Goal: Task Accomplishment & Management: Manage account settings

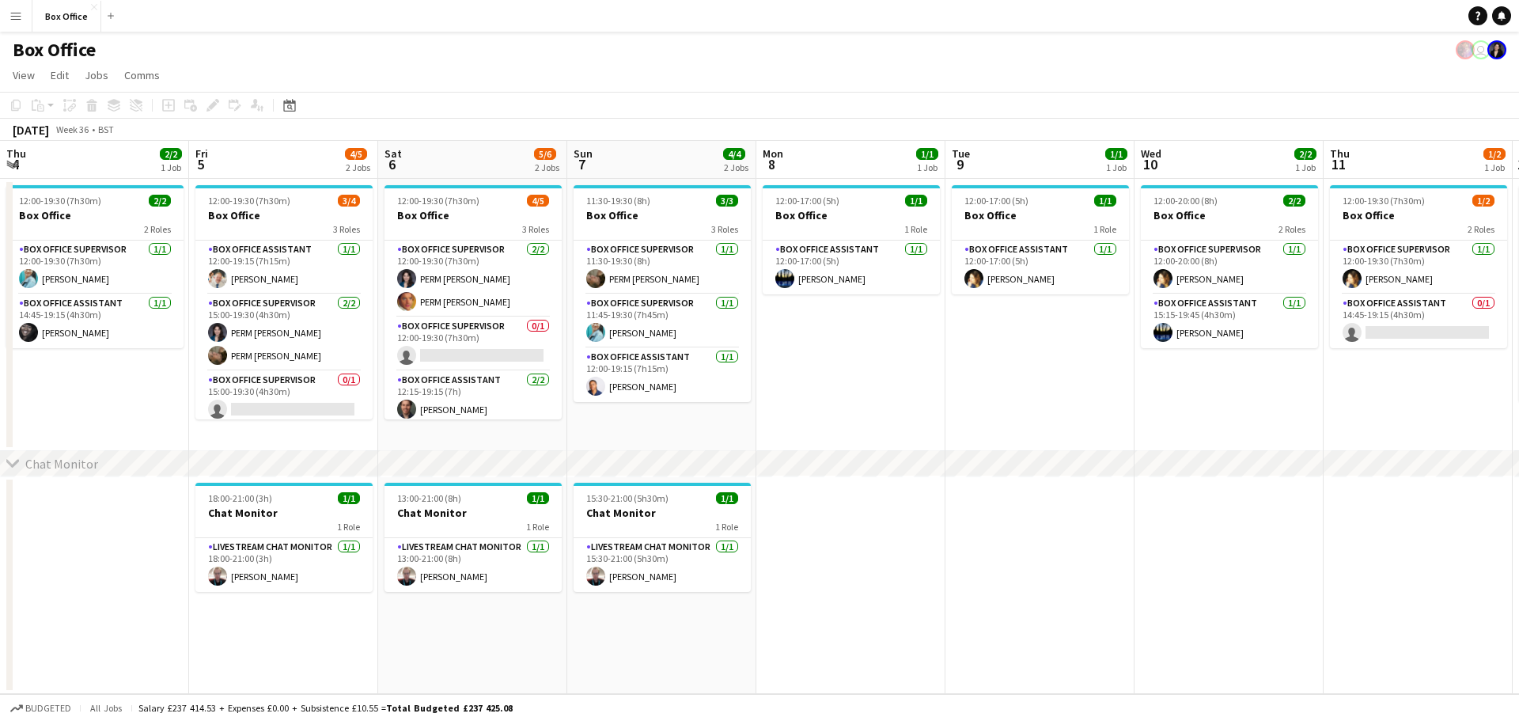
scroll to position [28, 0]
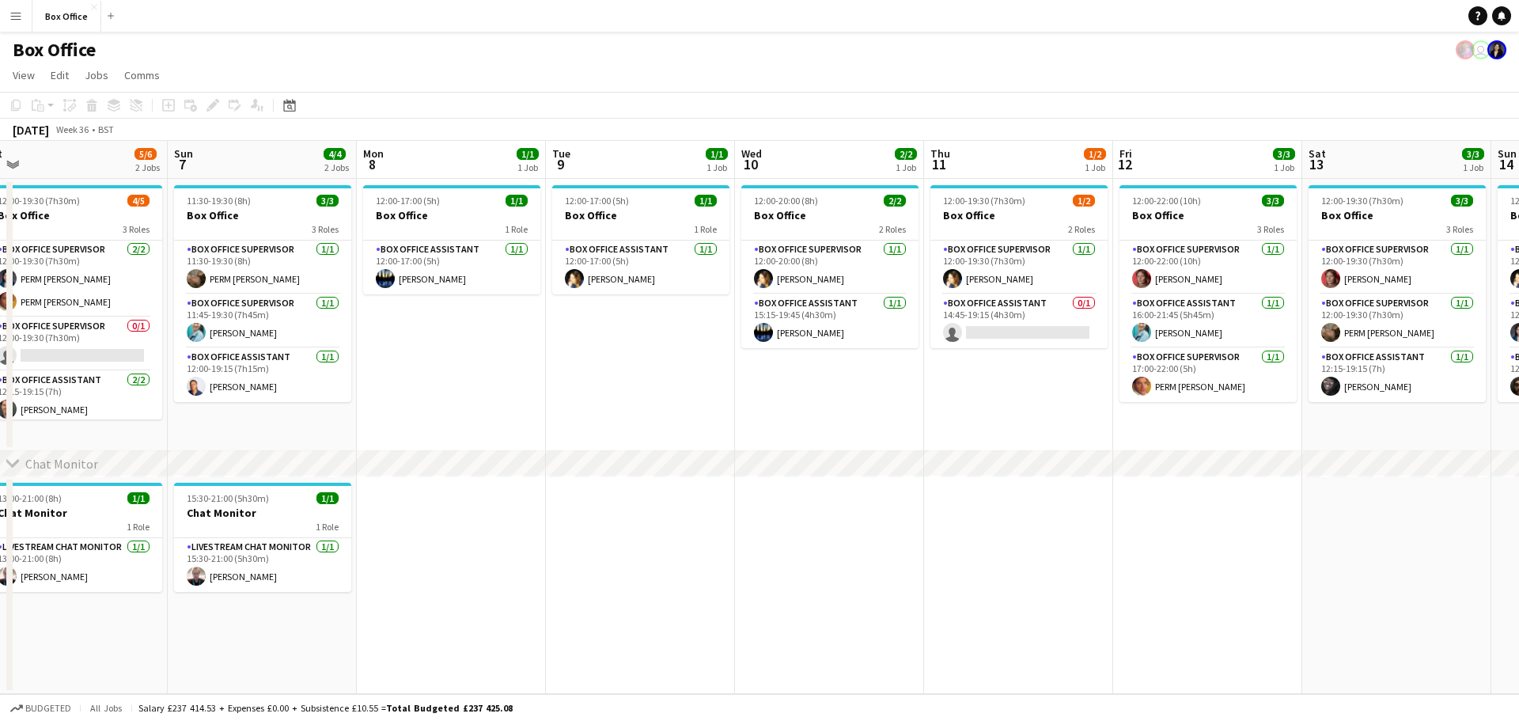
drag, startPoint x: 1220, startPoint y: 431, endPoint x: 1421, endPoint y: 352, distance: 215.9
click at [1421, 352] on app-calendar-viewport "Thu 4 2/2 1 Job Fri 5 4/5 2 Jobs Sat 6 5/6 2 Jobs Sun 7 4/4 2 Jobs Mon 8 1/1 1 …" at bounding box center [759, 417] width 1519 height 553
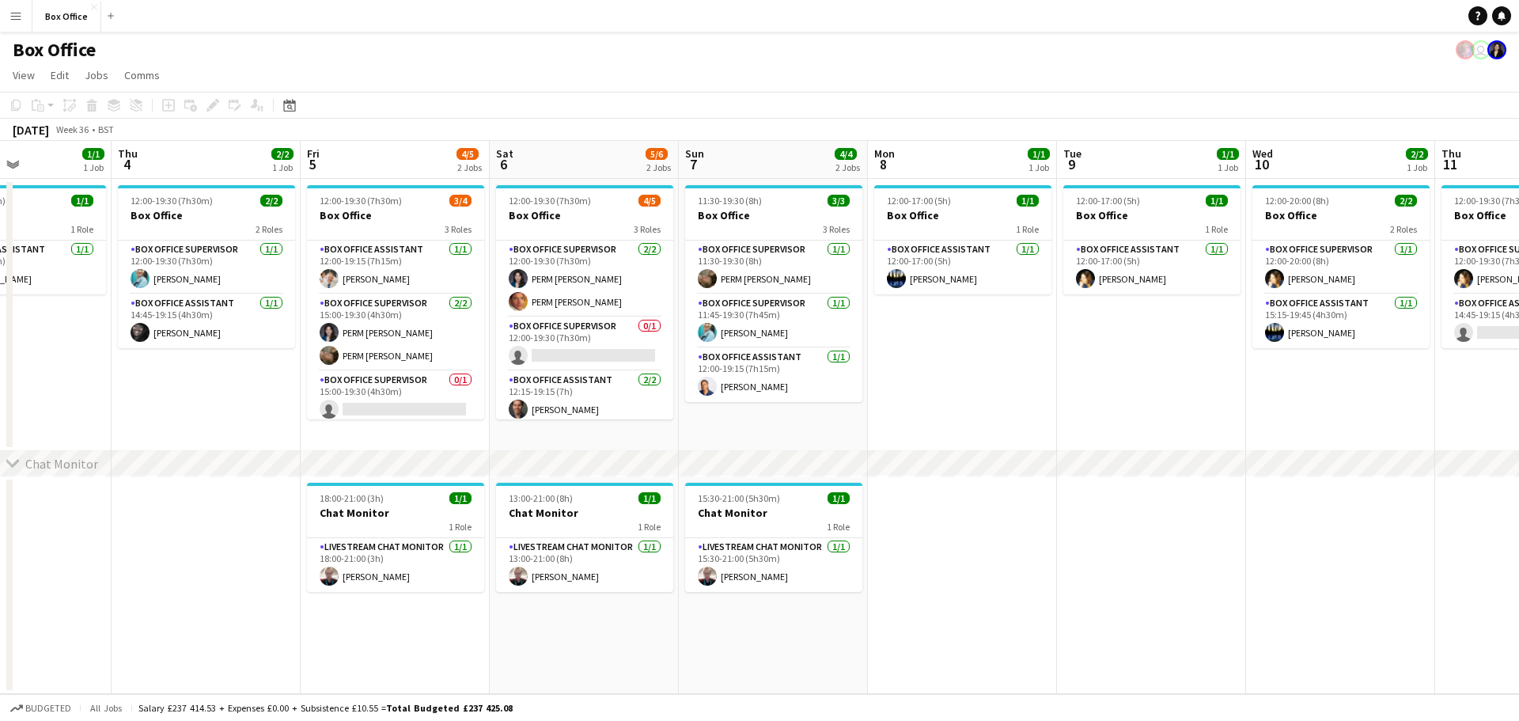
scroll to position [0, 455]
drag, startPoint x: 627, startPoint y: 350, endPoint x: 1139, endPoint y: 301, distance: 514.1
click at [1139, 301] on app-calendar-viewport "Mon 1 1/1 1 Job Tue 2 2/2 1 Job Wed 3 1/1 1 Job Thu 4 2/2 1 Job Fri 5 4/5 2 Job…" at bounding box center [759, 417] width 1519 height 553
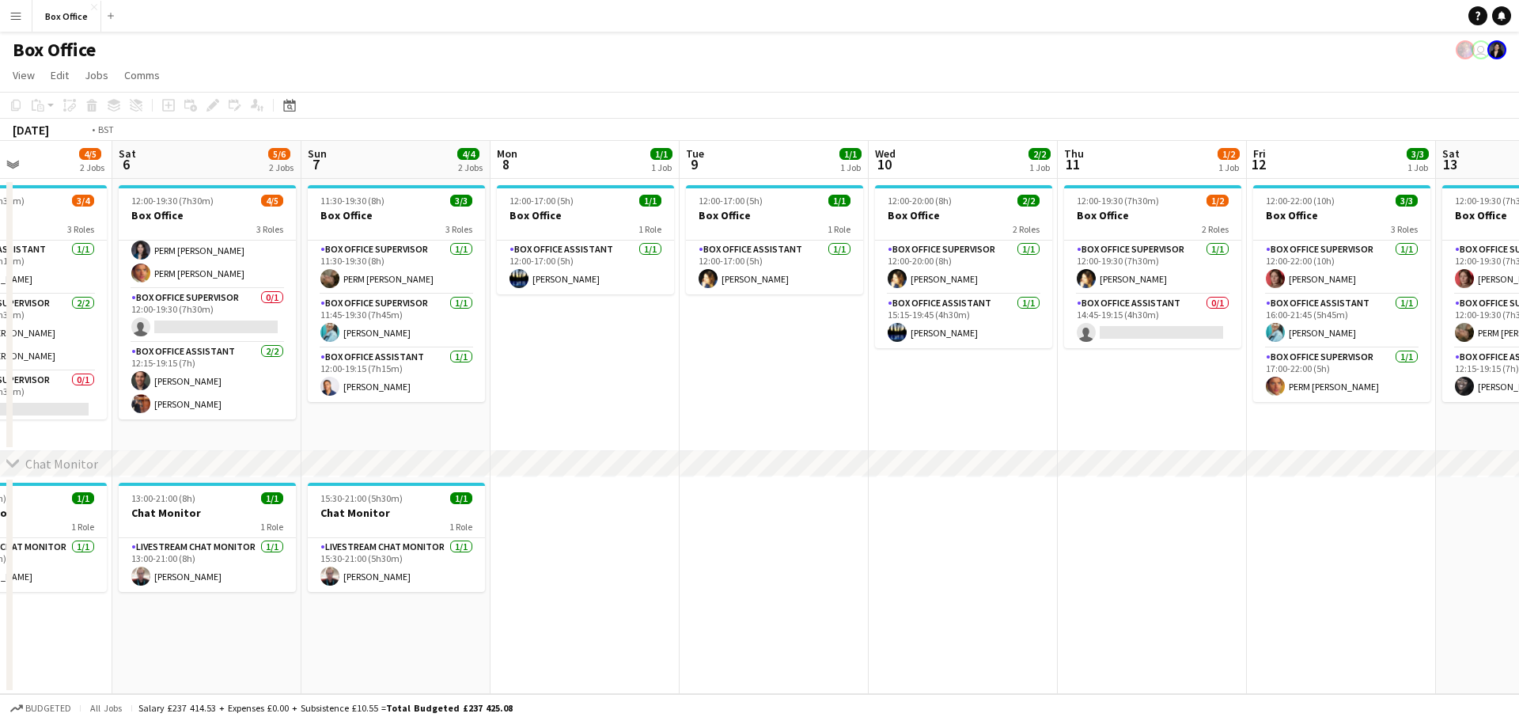
scroll to position [0, 484]
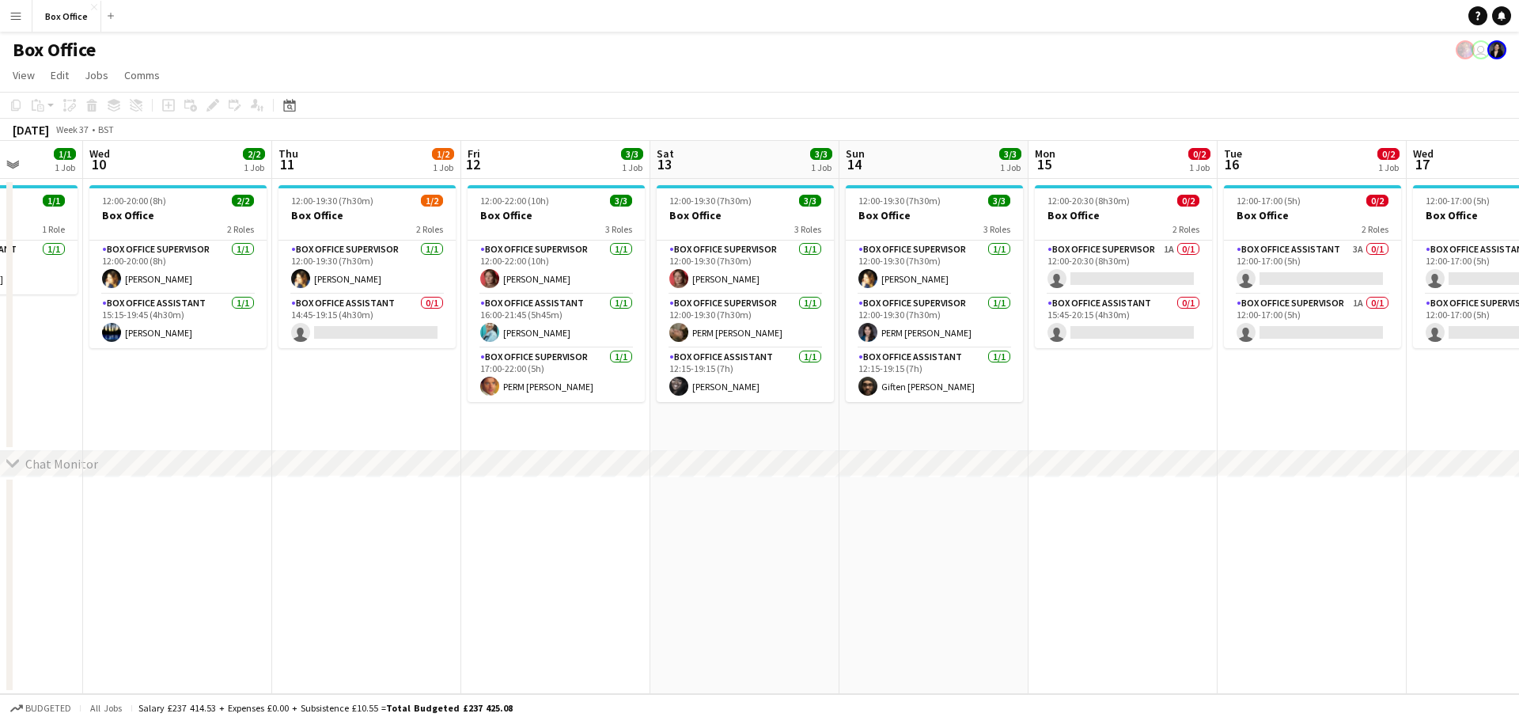
drag, startPoint x: 1307, startPoint y: 399, endPoint x: 144, endPoint y: 323, distance: 1166.0
click at [144, 323] on app-calendar-viewport "Sun 7 4/4 2 Jobs Mon 8 1/1 1 Job Tue 9 1/1 1 Job Wed 10 2/2 1 Job Thu 11 1/2 1 …" at bounding box center [759, 417] width 1519 height 553
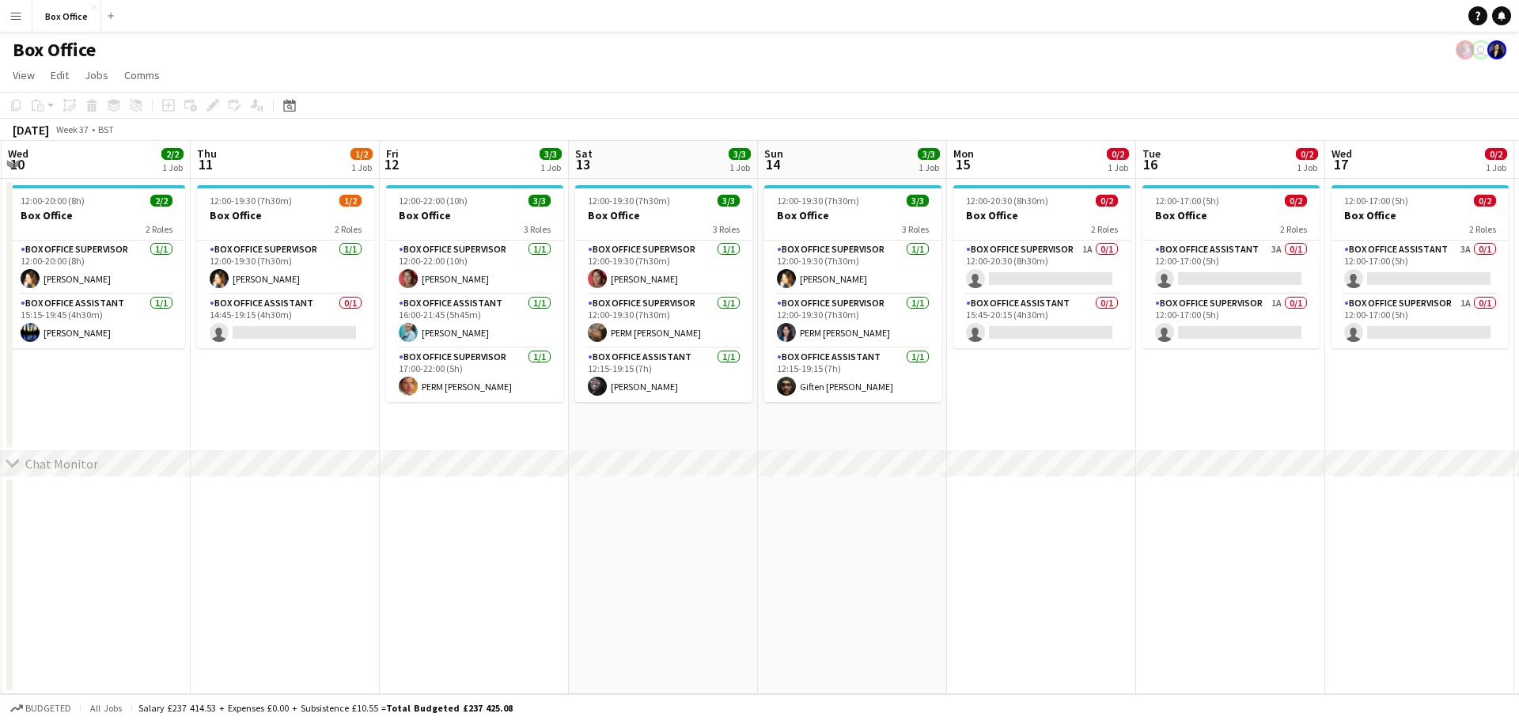
scroll to position [0, 358]
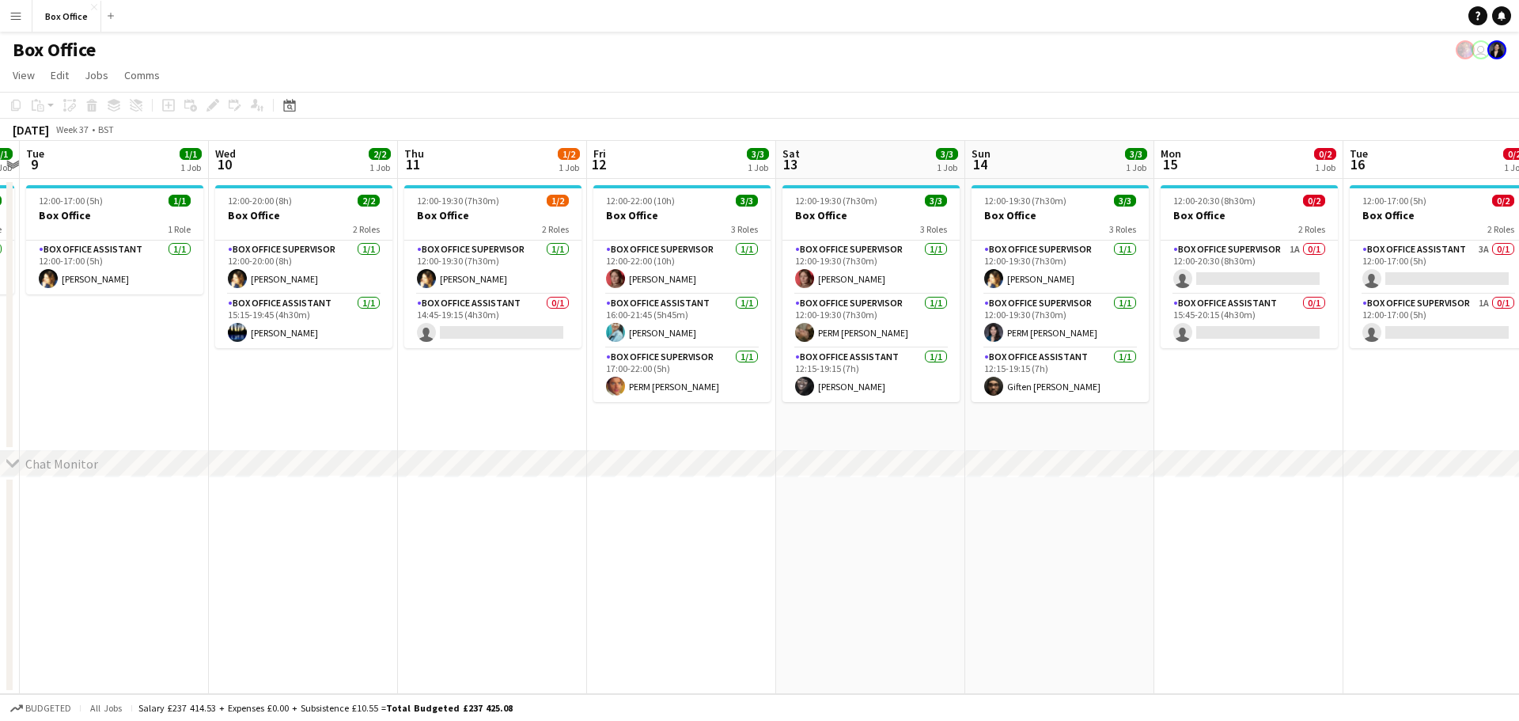
drag, startPoint x: 1392, startPoint y: 414, endPoint x: 1518, endPoint y: 424, distance: 126.2
click at [1518, 424] on app-calendar-viewport "Sun 7 4/4 2 Jobs Mon 8 1/1 1 Job Tue 9 1/1 1 Job Wed 10 2/2 1 Job Thu 11 1/2 1 …" at bounding box center [759, 417] width 1519 height 553
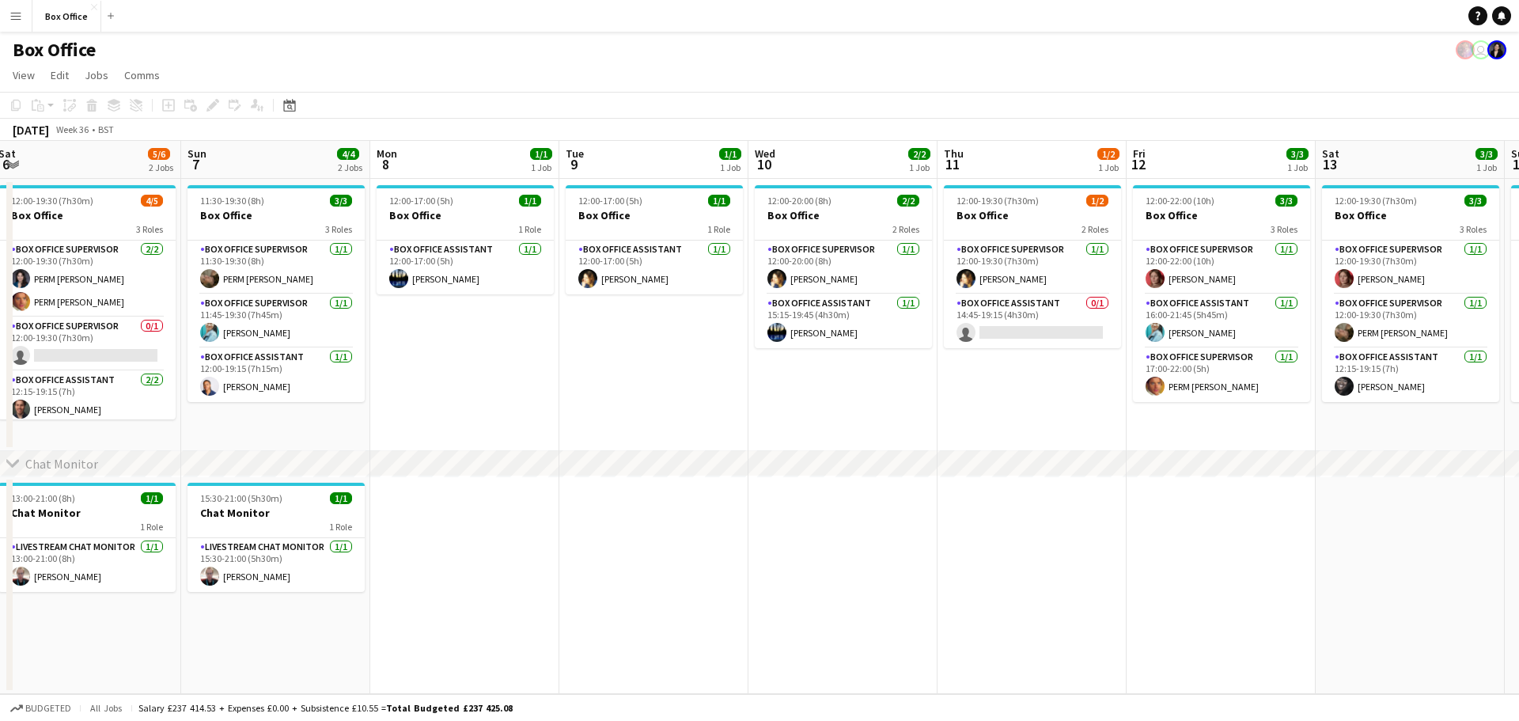
scroll to position [0, 383]
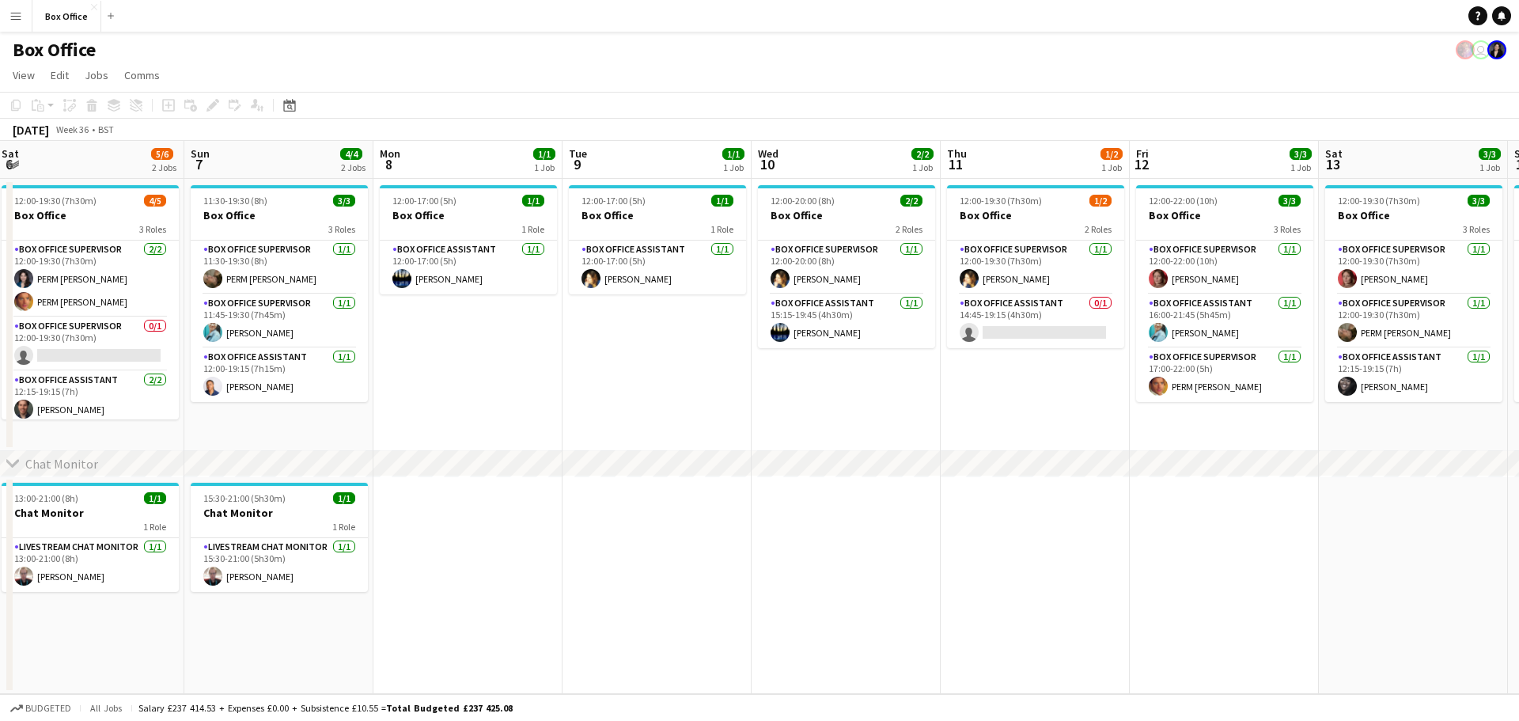
drag, startPoint x: 146, startPoint y: 403, endPoint x: 689, endPoint y: 403, distance: 542.6
click at [689, 403] on app-calendar-viewport "Thu 4 2/2 1 Job Fri 5 4/5 2 Jobs Sat 6 5/6 2 Jobs Sun 7 4/4 2 Jobs Mon 8 1/1 1 …" at bounding box center [759, 417] width 1519 height 553
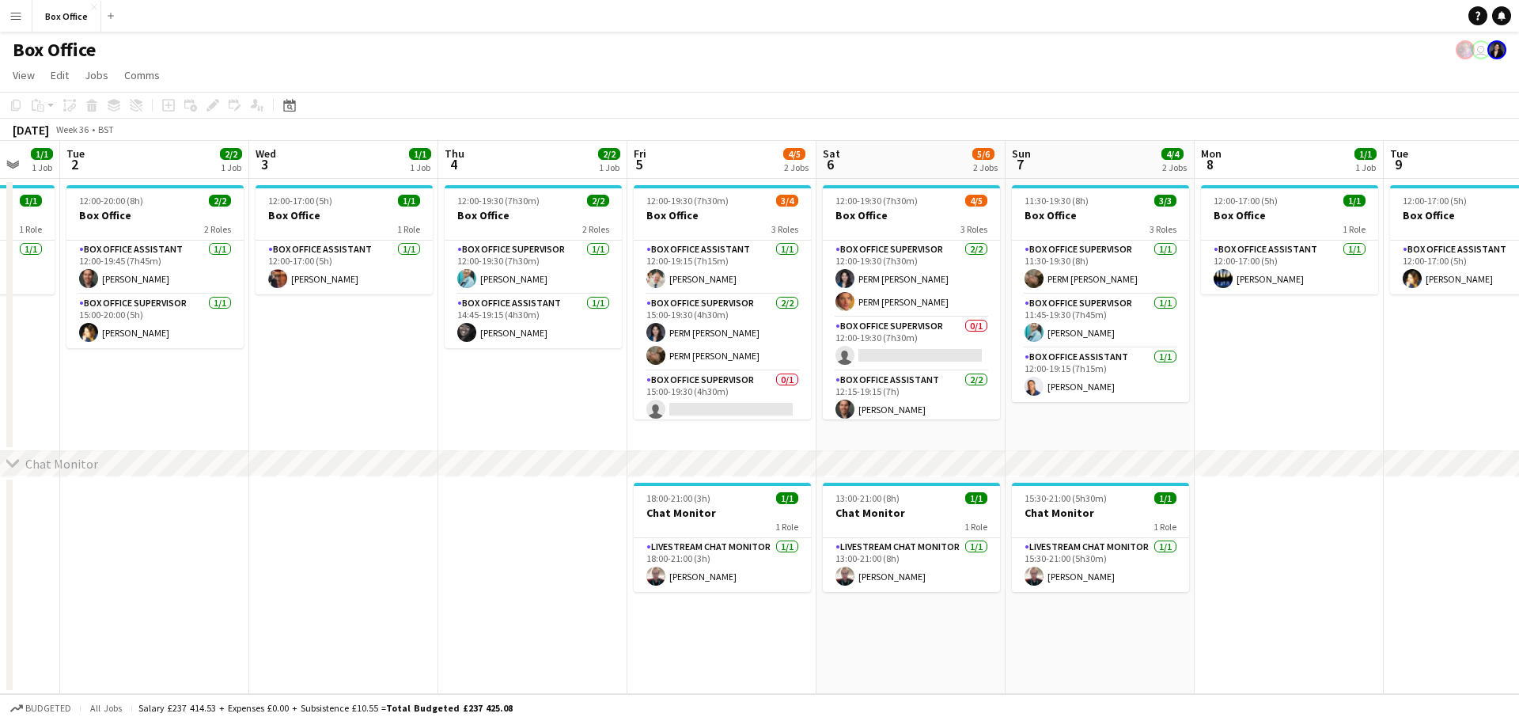
scroll to position [0, 505]
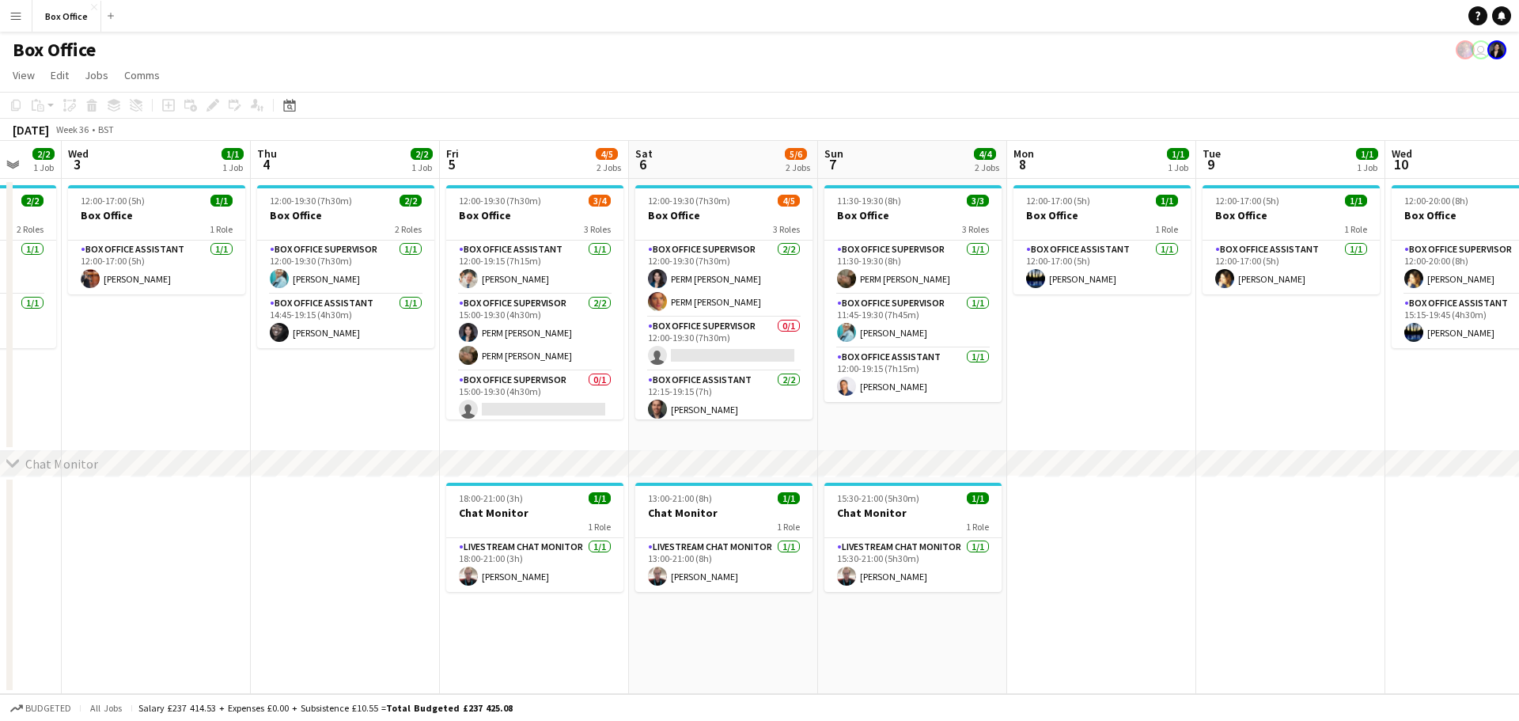
drag, startPoint x: 459, startPoint y: 397, endPoint x: 1064, endPoint y: 346, distance: 607.2
click at [1064, 346] on app-calendar-viewport "Sun 31 Mon 1 1/1 1 Job Tue 2 2/2 1 Job Wed 3 1/1 1 Job Thu 4 2/2 1 Job Fri 5 4/…" at bounding box center [759, 417] width 1519 height 553
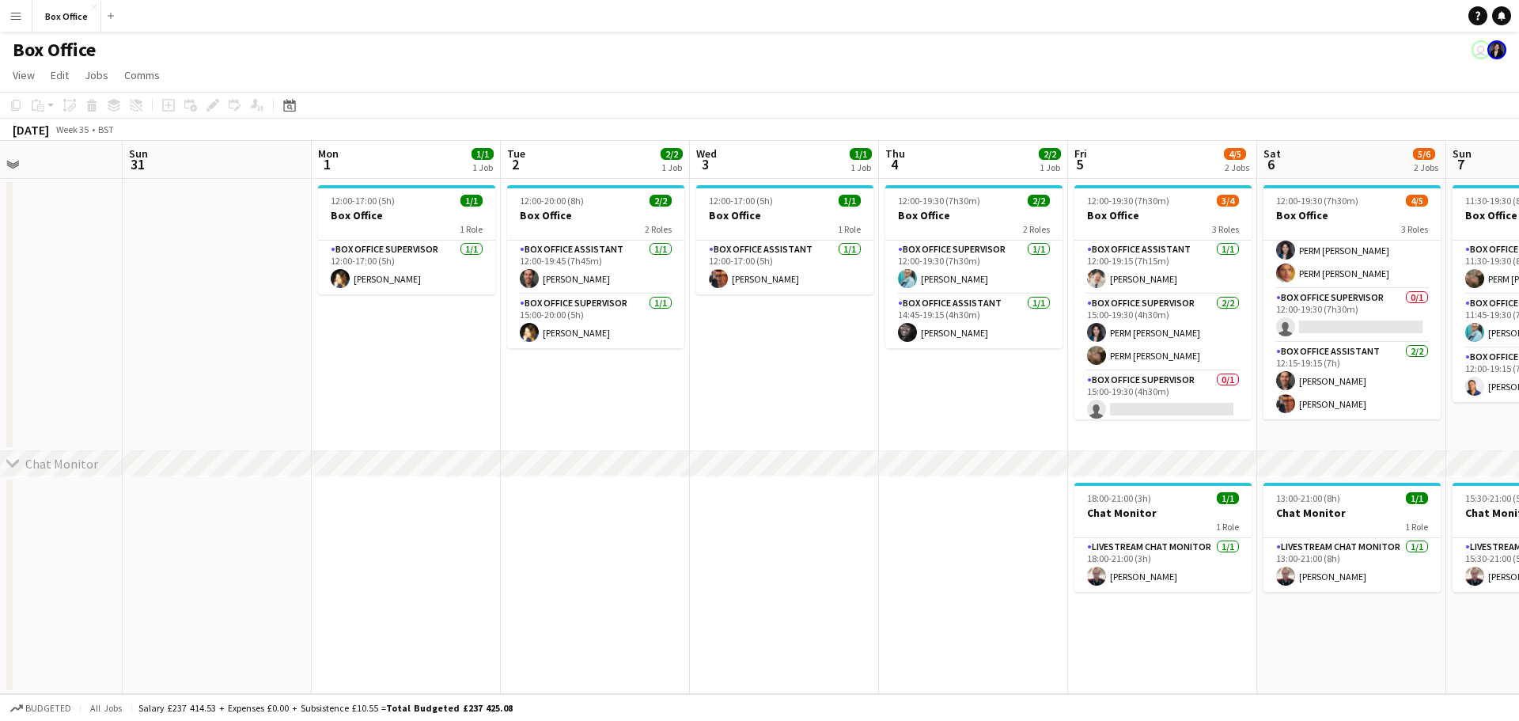
scroll to position [0, 443]
drag, startPoint x: 218, startPoint y: 366, endPoint x: 848, endPoint y: 364, distance: 629.6
click at [848, 364] on app-calendar-viewport "Thu 28 1/1 1 Job Fri 29 4/4 1 Job Sat 30 Sun 31 Mon 1 1/1 1 Job Tue 2 2/2 1 Job…" at bounding box center [759, 417] width 1519 height 553
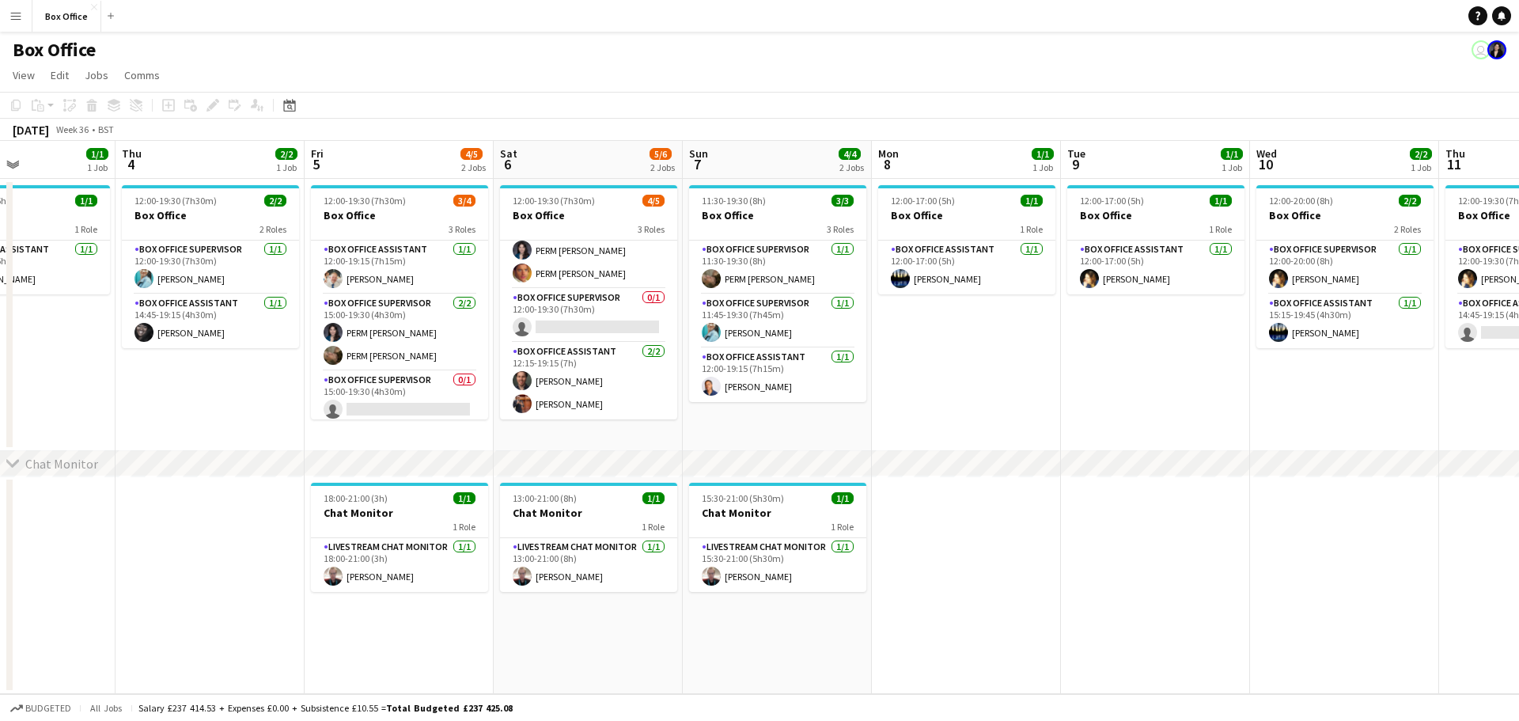
scroll to position [0, 451]
drag, startPoint x: 890, startPoint y: 406, endPoint x: 172, endPoint y: 348, distance: 719.7
click at [172, 348] on app-calendar-viewport "Mon 1 1/1 1 Job Tue 2 2/2 1 Job Wed 3 1/1 1 Job Thu 4 2/2 1 Job Fri 5 4/5 2 Job…" at bounding box center [759, 417] width 1519 height 553
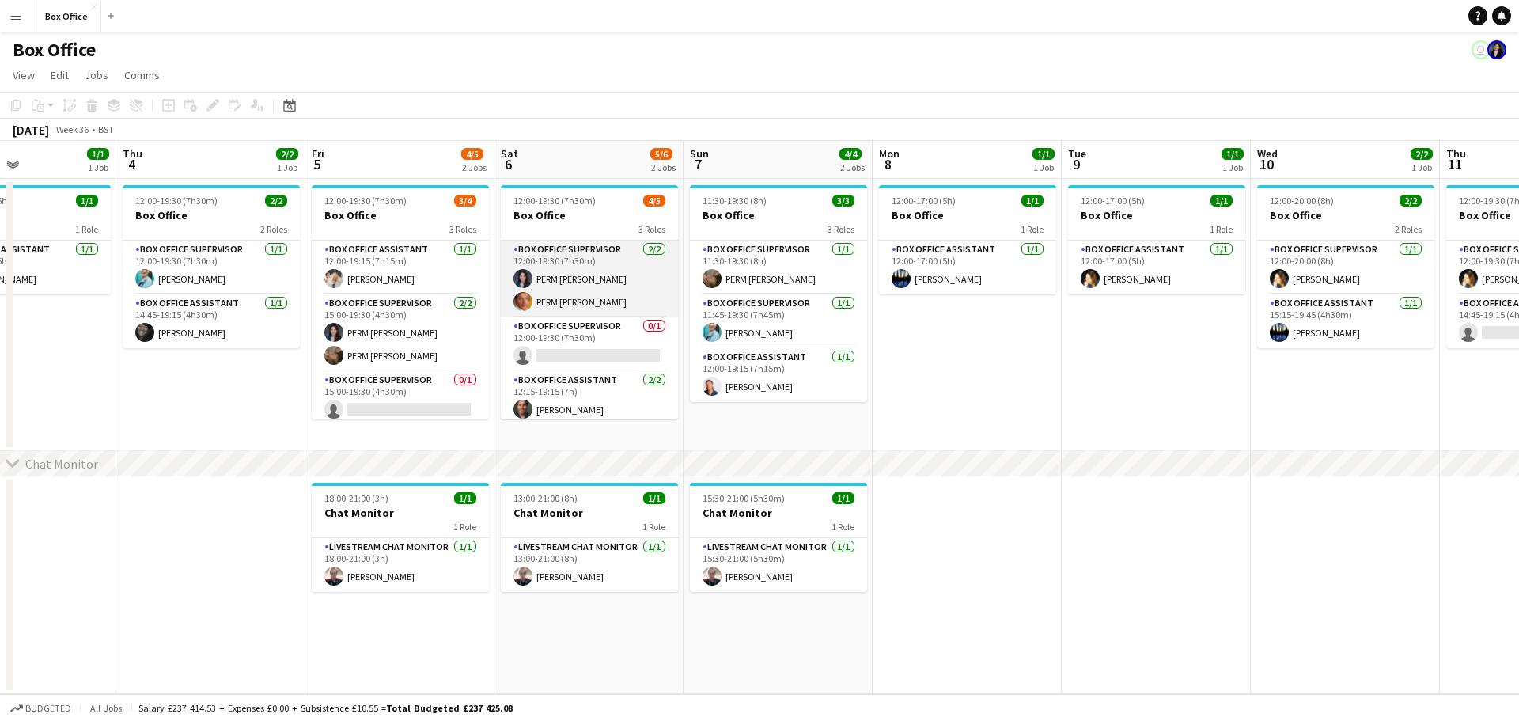
click at [584, 274] on app-card-role "Box Office Supervisor [DATE] 12:00-19:30 (7h30m) PERM [PERSON_NAME] PERM [PERSO…" at bounding box center [589, 278] width 177 height 77
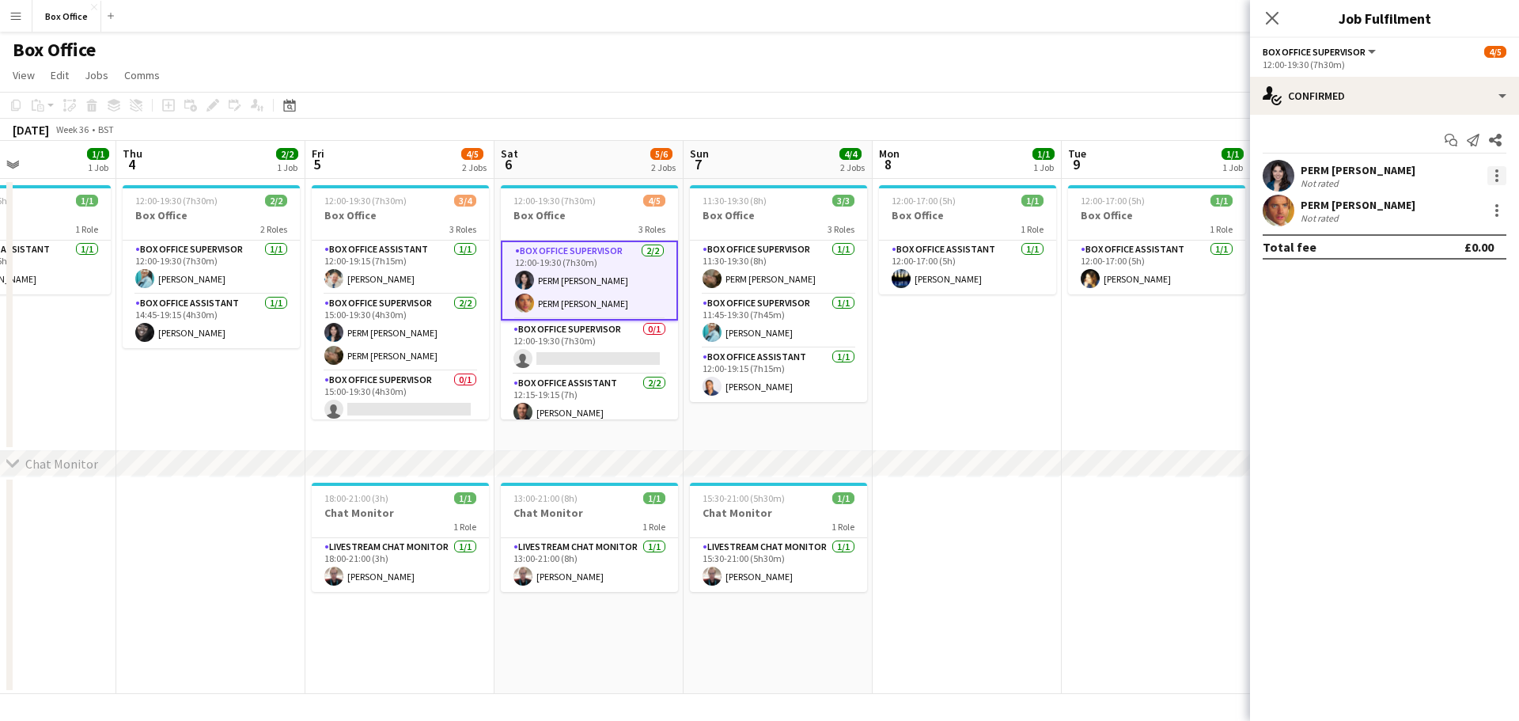
click at [1499, 175] on div at bounding box center [1496, 175] width 19 height 19
click at [1482, 369] on button "Remove" at bounding box center [1444, 357] width 123 height 38
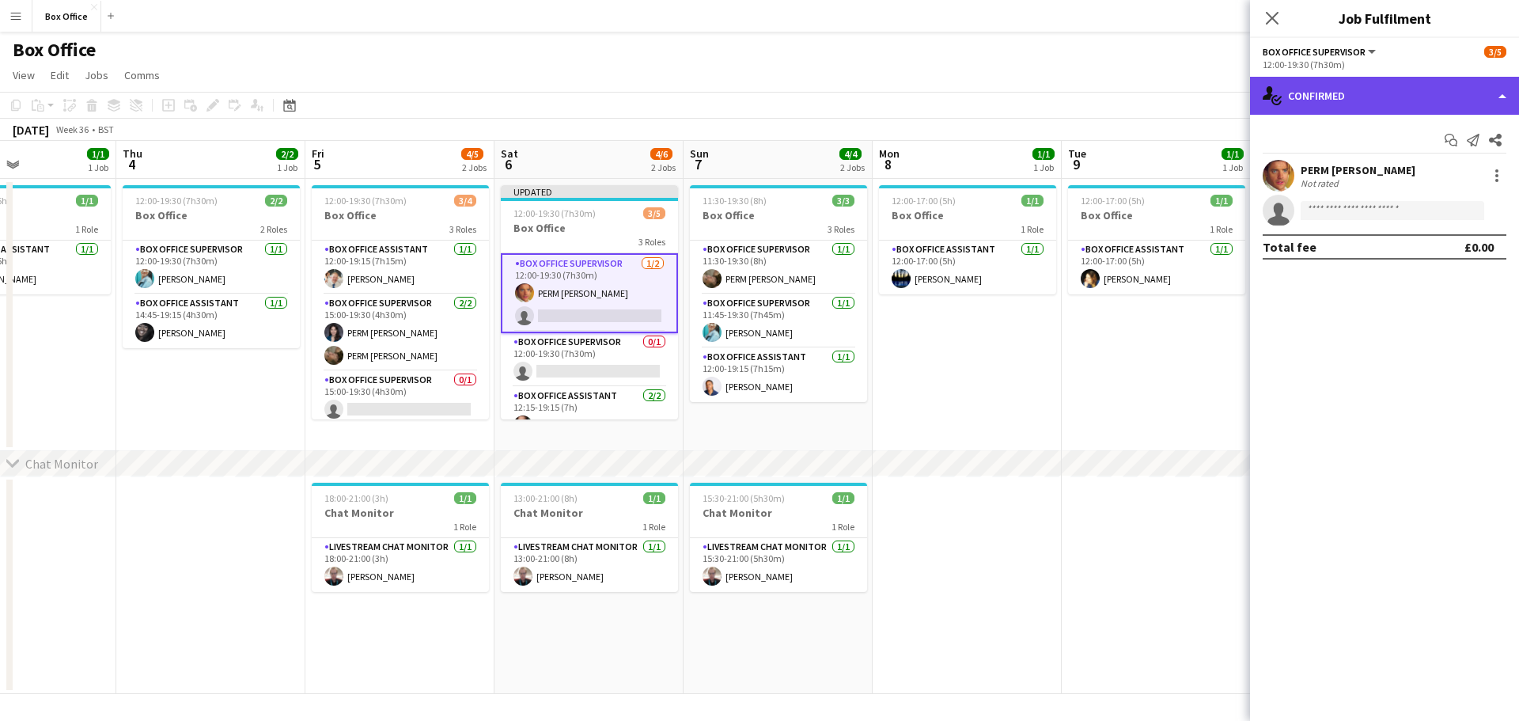
click at [1460, 104] on div "single-neutral-actions-check-2 Confirmed" at bounding box center [1384, 96] width 269 height 38
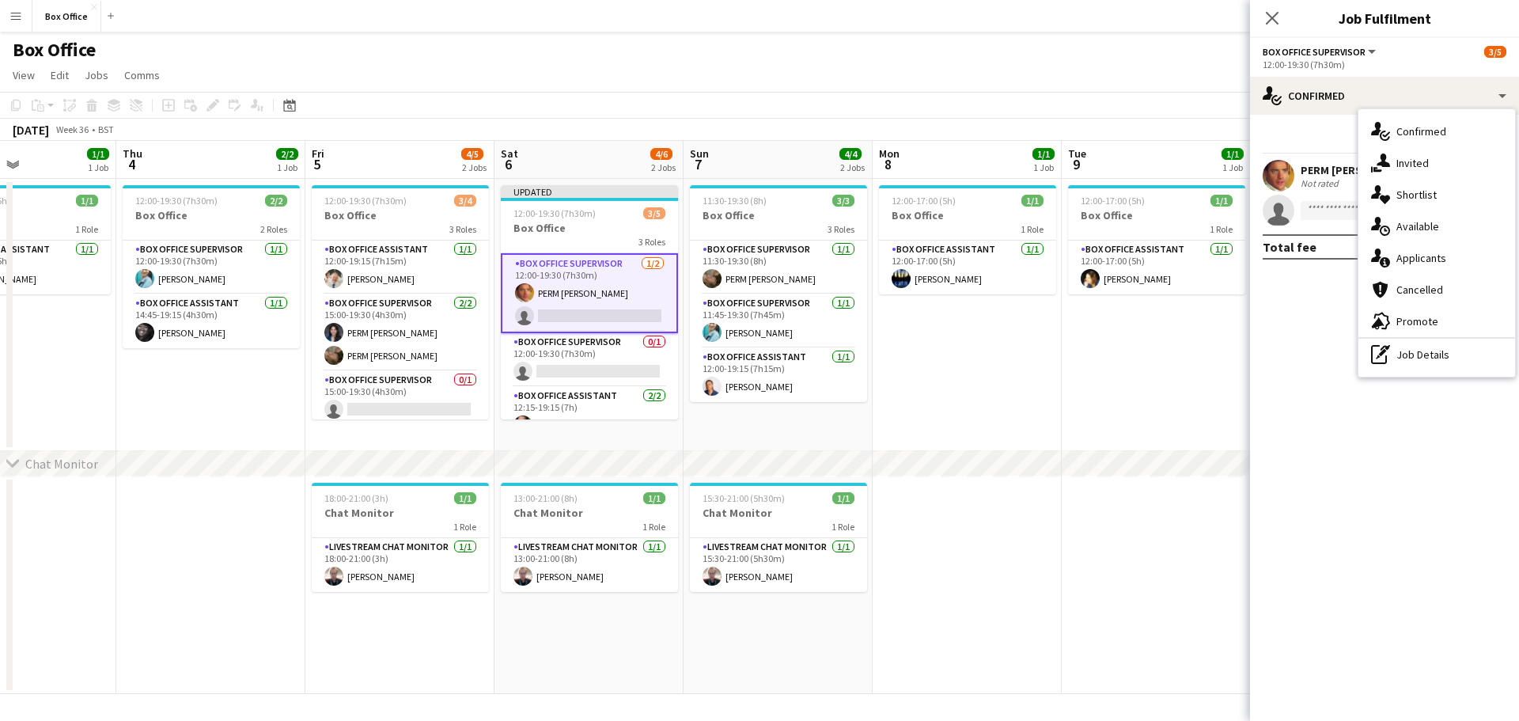
click at [952, 389] on app-date-cell "12:00-17:00 (5h) 1/1 Box Office 1 Role Box Office Assistant [DATE] 12:00-17:00 …" at bounding box center [966, 315] width 189 height 272
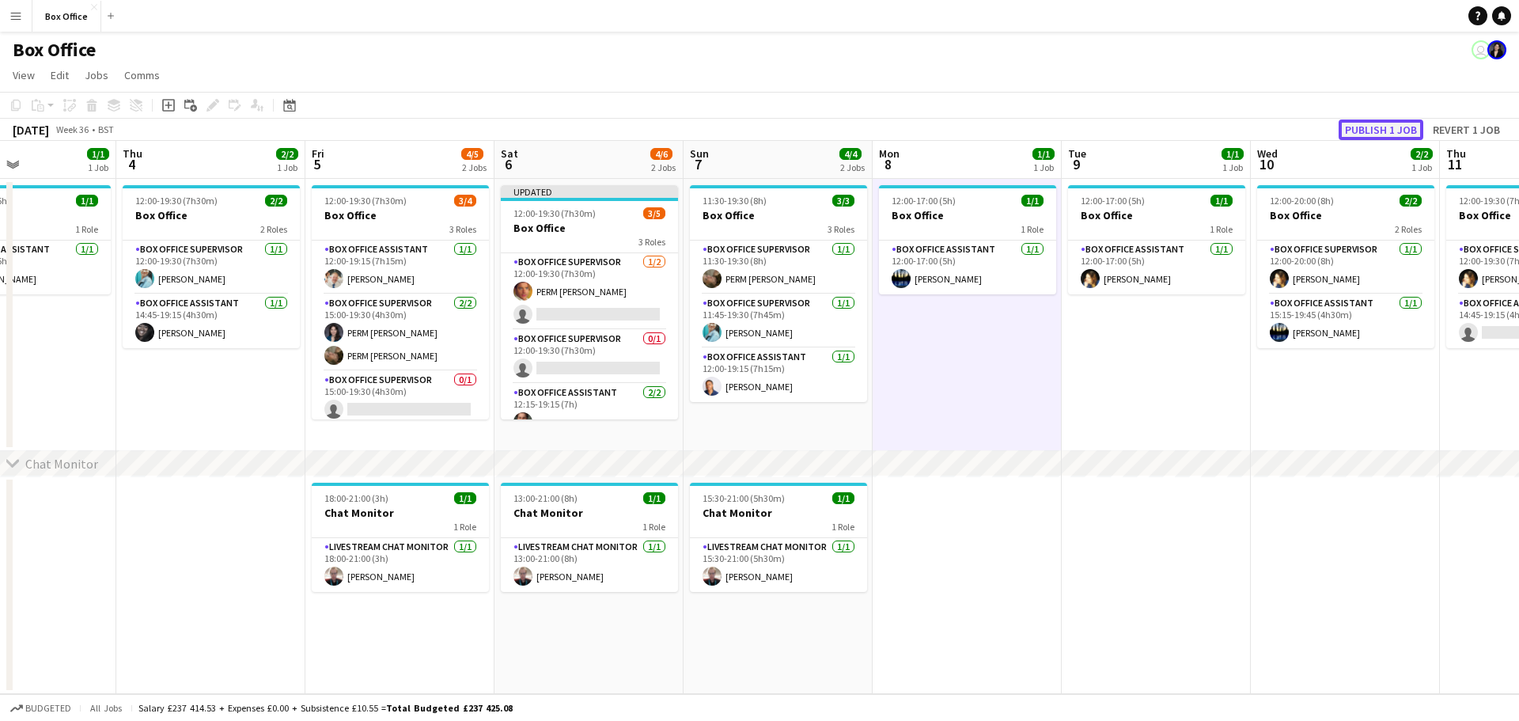
click at [1376, 124] on button "Publish 1 job" at bounding box center [1380, 129] width 85 height 21
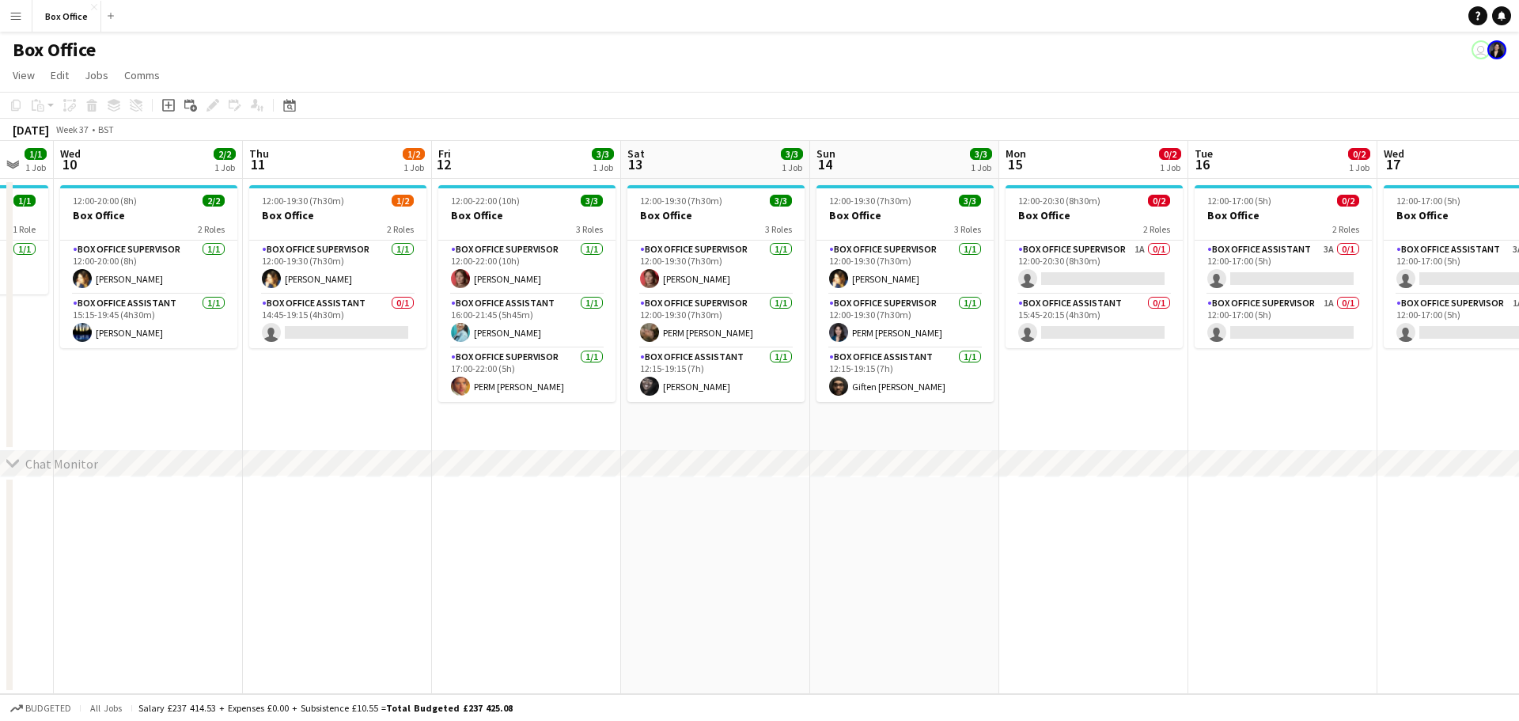
scroll to position [0, 523]
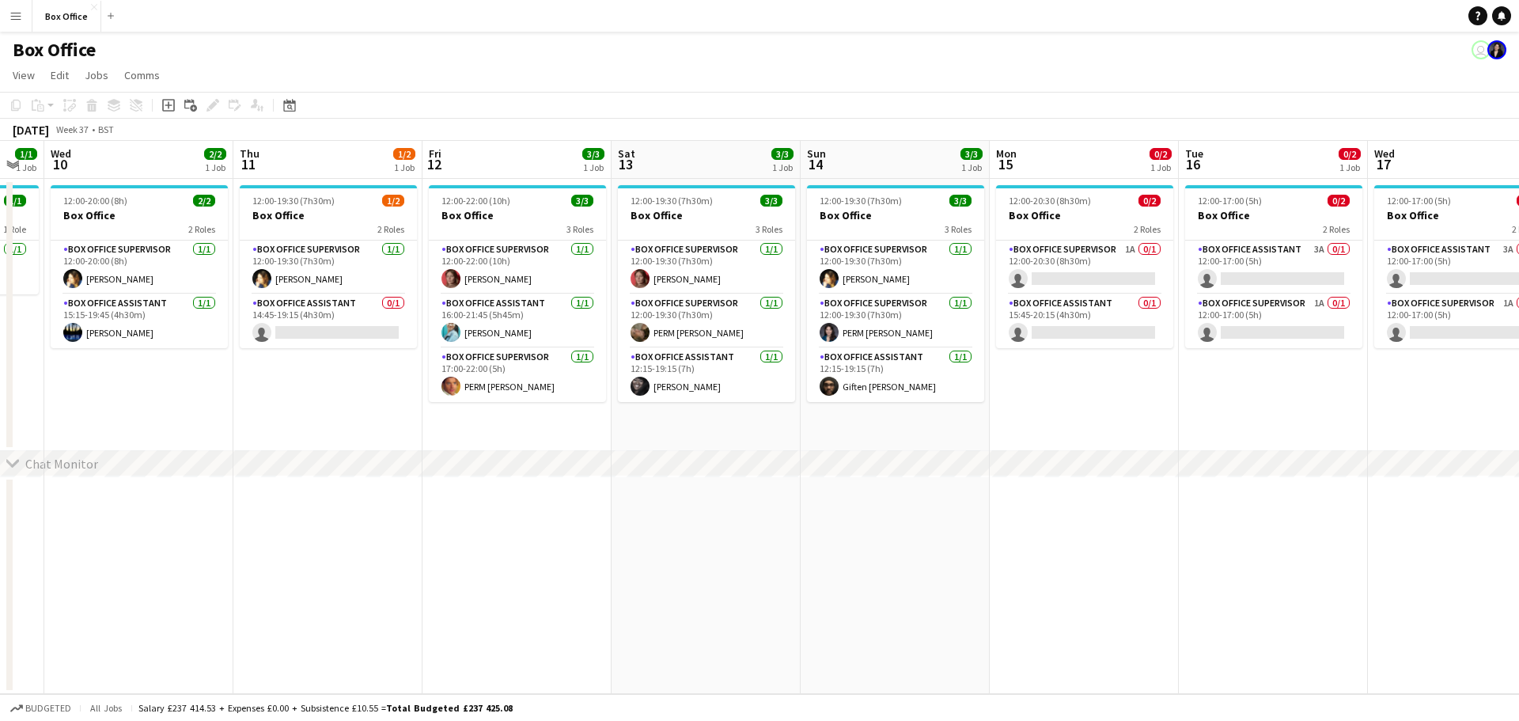
drag, startPoint x: 1421, startPoint y: 409, endPoint x: 214, endPoint y: 369, distance: 1206.9
click at [214, 369] on app-calendar-viewport "Sun 7 4/4 2 Jobs Mon 8 1/1 1 Job Tue 9 1/1 1 Job Wed 10 2/2 1 Job Thu 11 1/2 1 …" at bounding box center [759, 417] width 1519 height 553
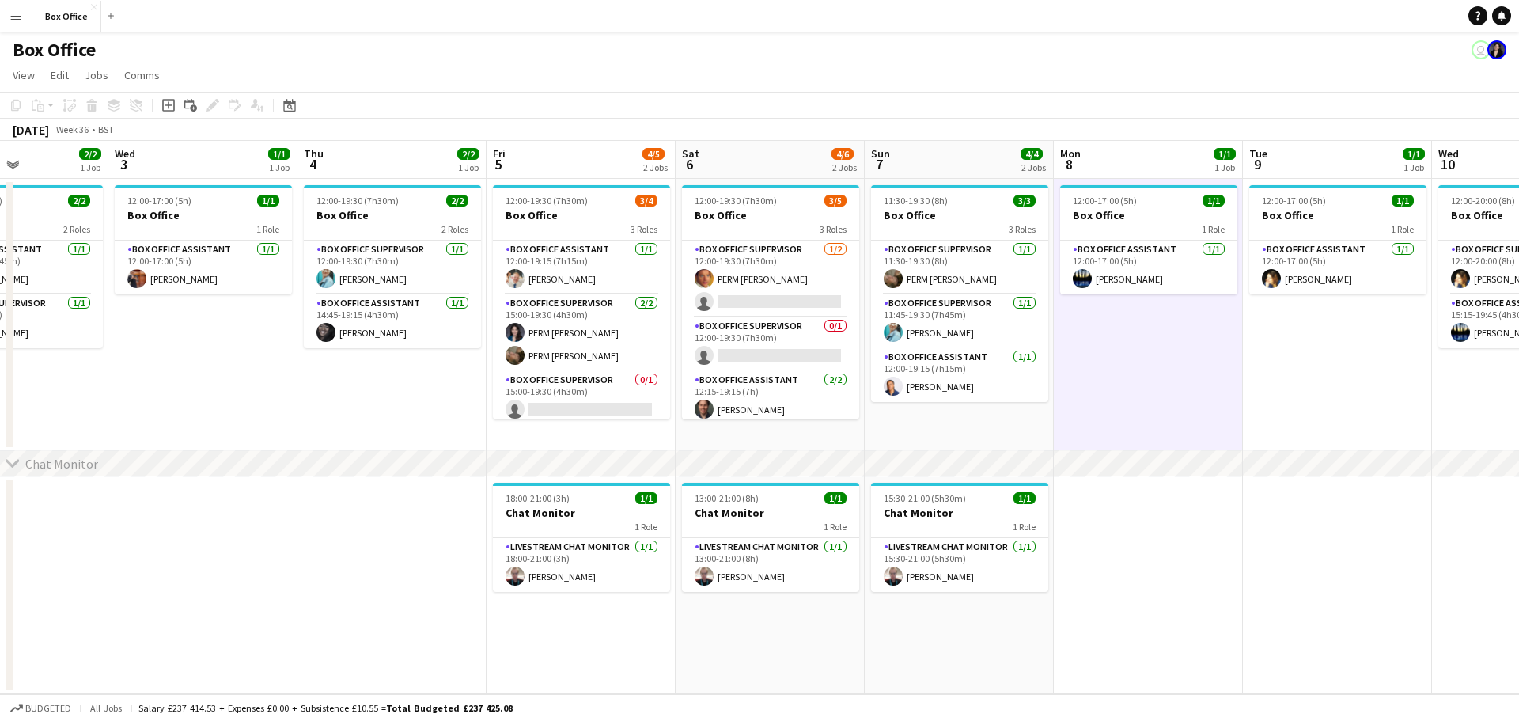
scroll to position [0, 405]
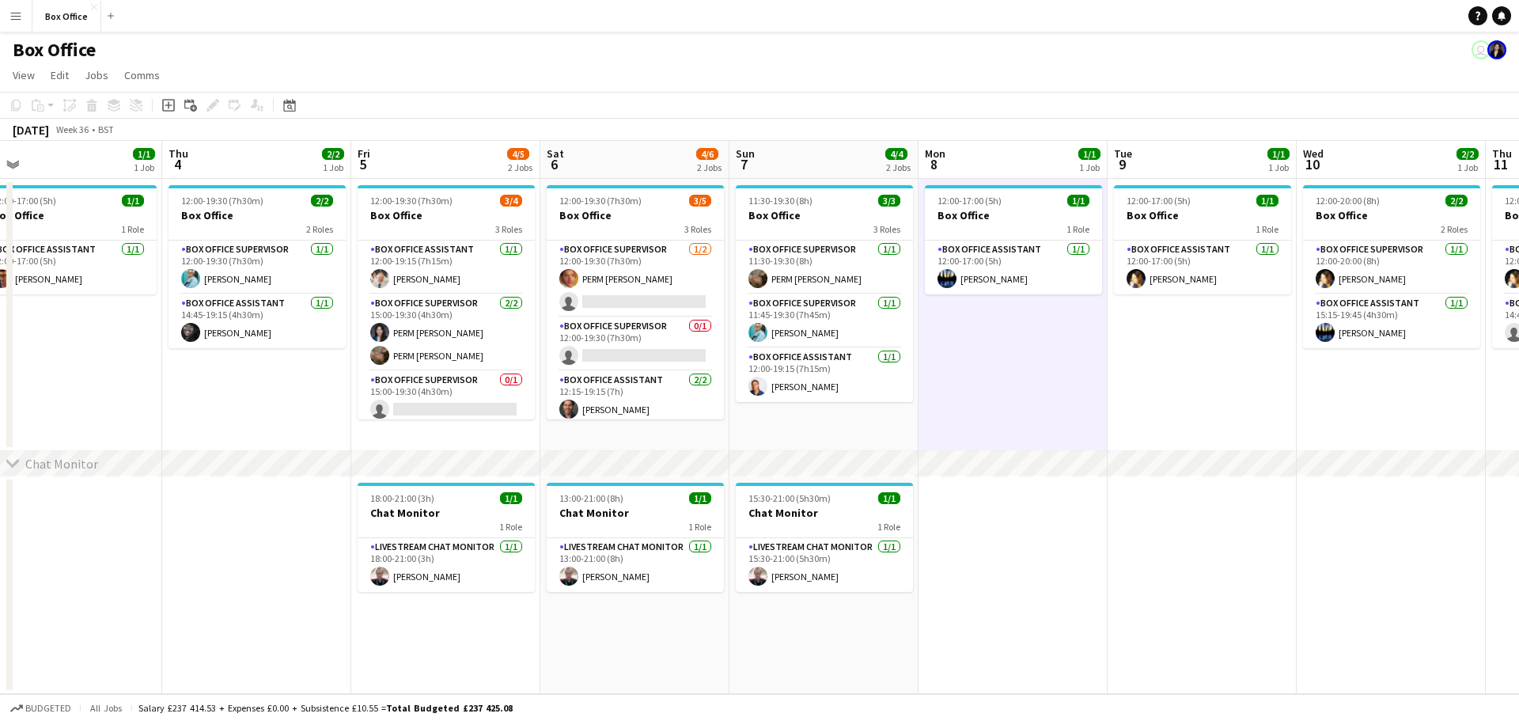
drag, startPoint x: 897, startPoint y: 377, endPoint x: 1518, endPoint y: 290, distance: 626.9
click at [1518, 290] on app-calendar-viewport "Mon 1 1/1 1 Job Tue 2 2/2 1 Job Wed 3 1/1 1 Job Thu 4 2/2 1 Job Fri 5 4/5 2 Job…" at bounding box center [759, 417] width 1519 height 553
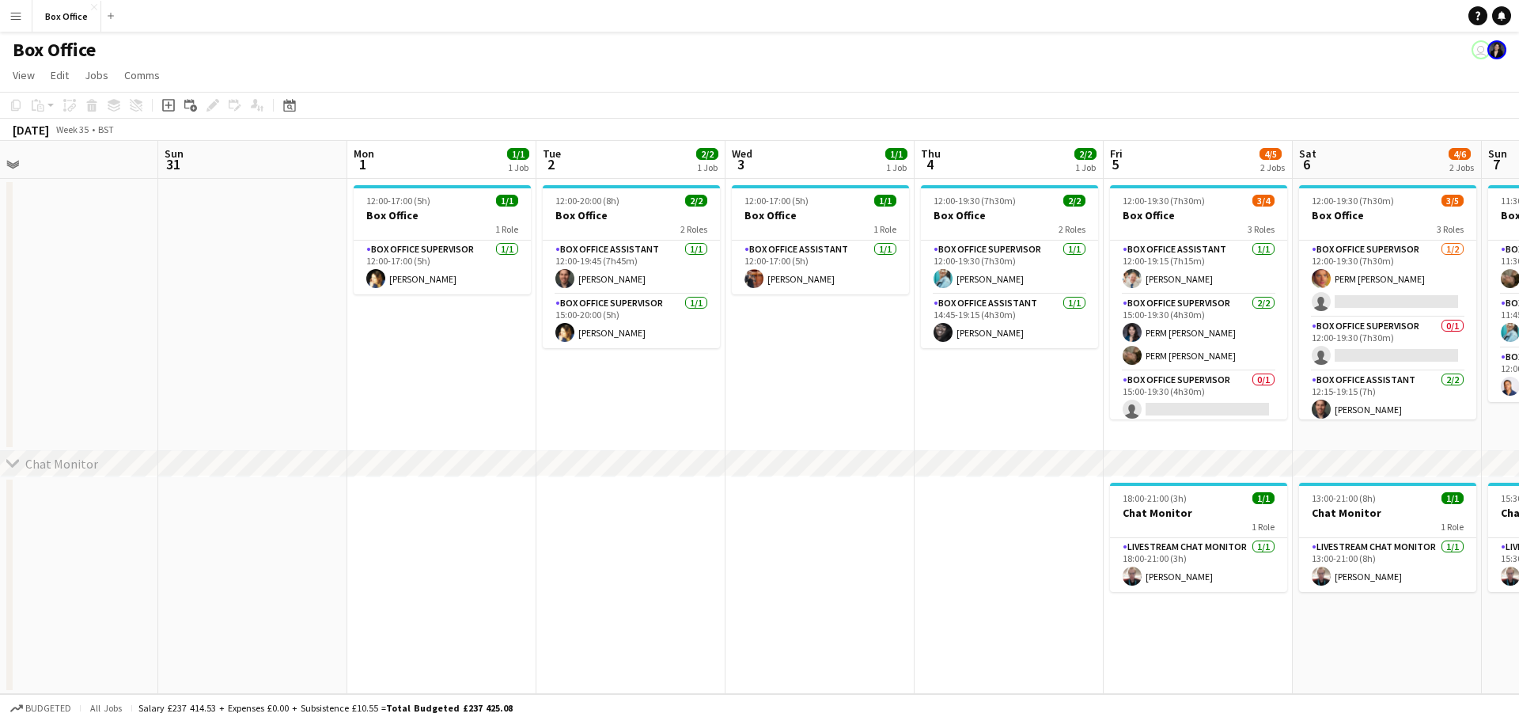
scroll to position [0, 407]
drag, startPoint x: 279, startPoint y: 384, endPoint x: 975, endPoint y: 344, distance: 697.2
click at [975, 344] on app-calendar-viewport "Thu 28 1/1 1 Job Fri 29 4/4 1 Job Sat 30 Sun 31 Mon 1 1/1 1 Job Tue 2 2/2 1 Job…" at bounding box center [759, 417] width 1519 height 553
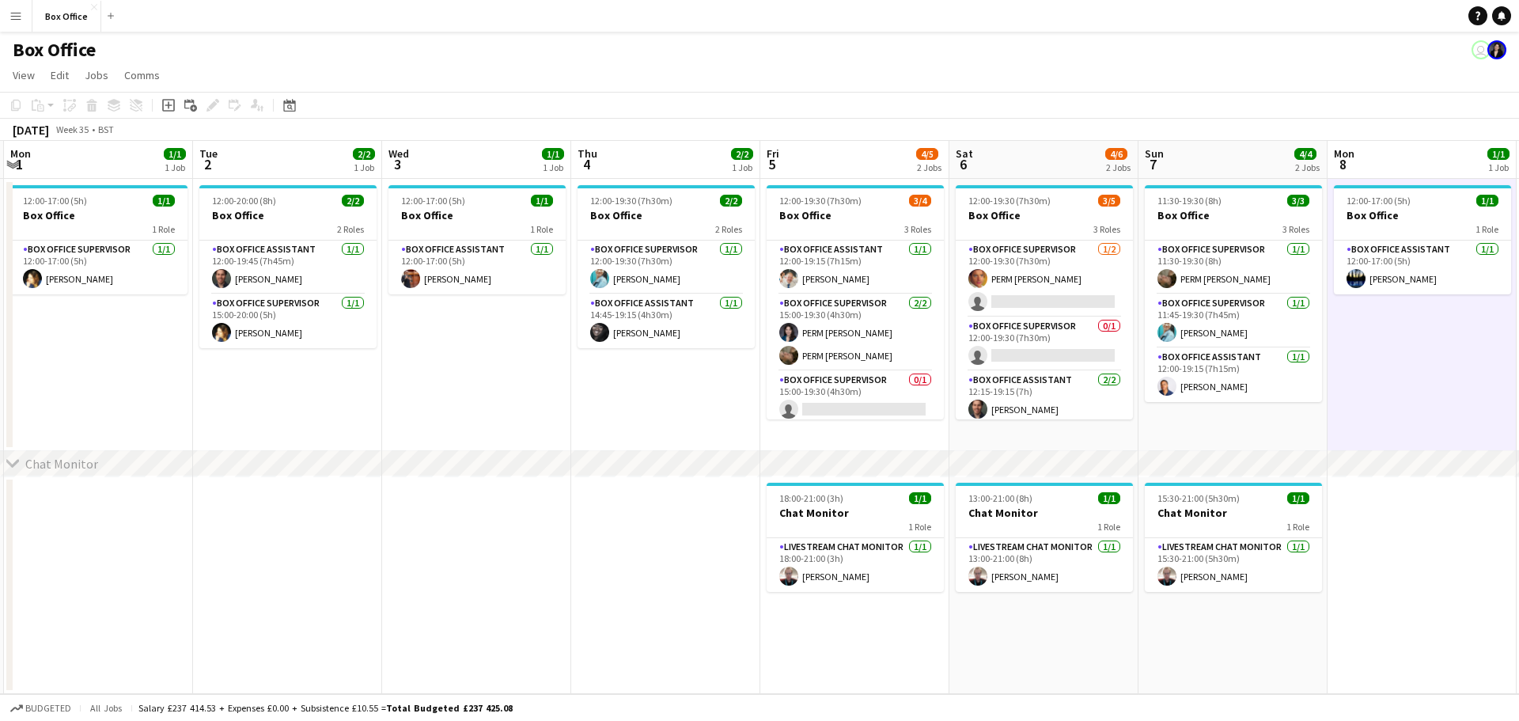
scroll to position [0, 484]
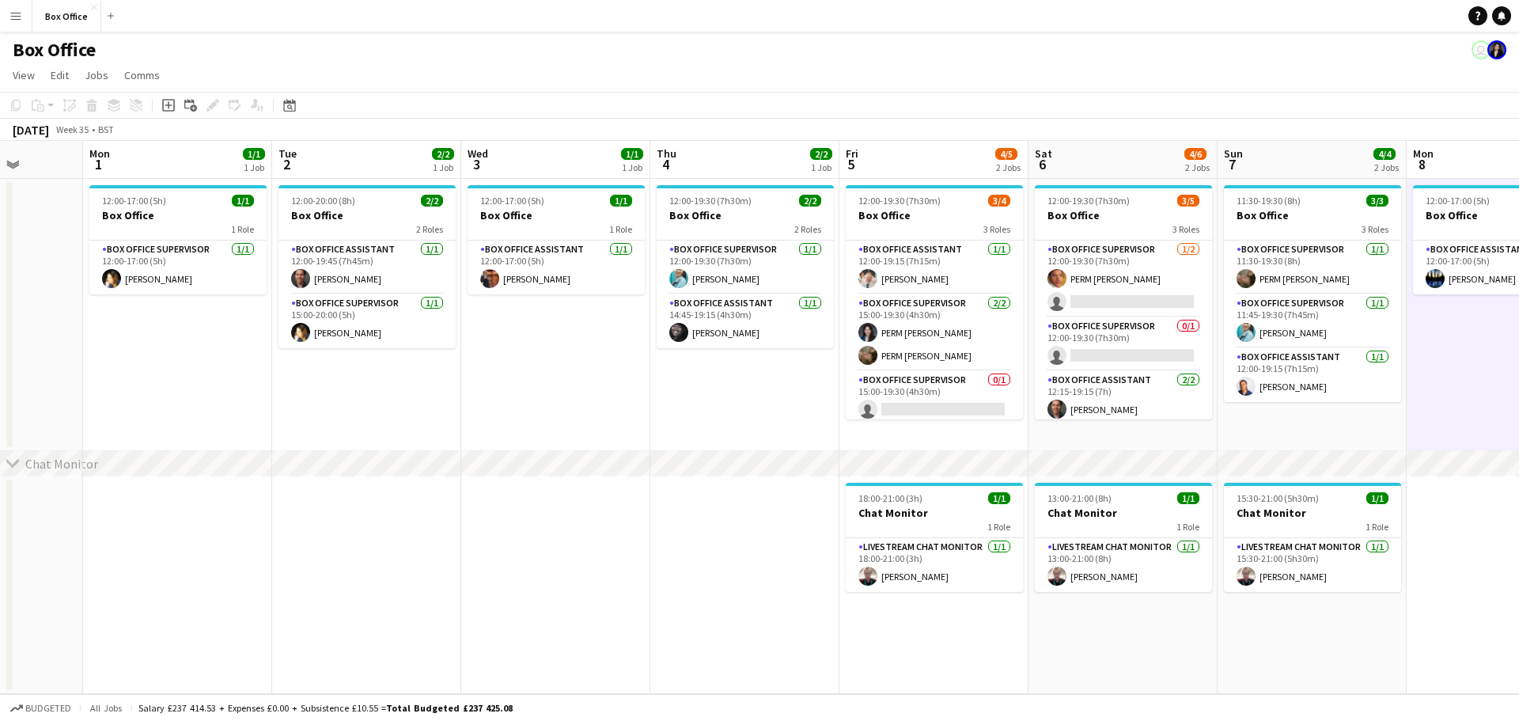
drag, startPoint x: 267, startPoint y: 387, endPoint x: 0, endPoint y: 241, distance: 303.7
click at [0, 241] on app-calendar-viewport "Fri 29 4/4 1 Job Sat 30 Sun 31 Mon 1 1/1 1 Job Tue 2 2/2 1 Job Wed 3 1/1 1 Job …" at bounding box center [759, 417] width 1519 height 553
